Goal: Transaction & Acquisition: Book appointment/travel/reservation

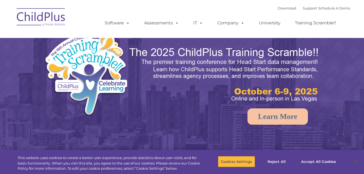
type input ""
select select "MEDIUM"
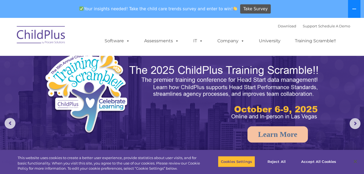
click at [358, 8] on button at bounding box center [354, 9] width 12 height 18
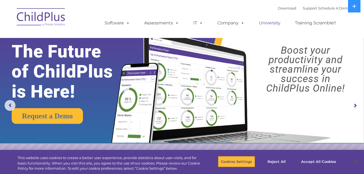
click at [270, 21] on link "University" at bounding box center [269, 23] width 32 height 11
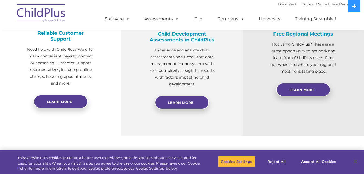
scroll to position [177, 0]
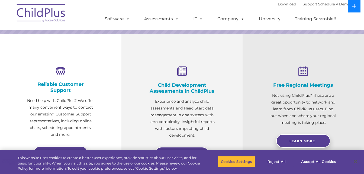
click at [350, 9] on button at bounding box center [354, 6] width 12 height 12
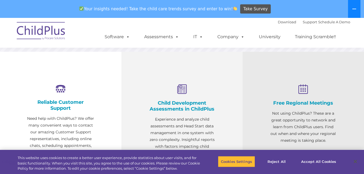
click at [350, 9] on button at bounding box center [354, 9] width 12 height 18
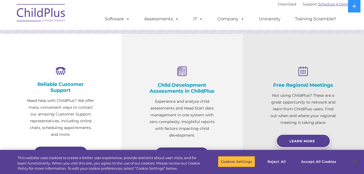
click at [337, 5] on link "Schedule A Demo" at bounding box center [334, 4] width 32 height 4
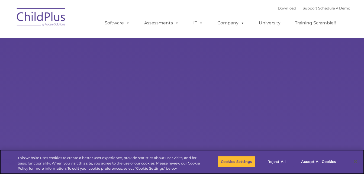
select select "MEDIUM"
